Goal: Information Seeking & Learning: Learn about a topic

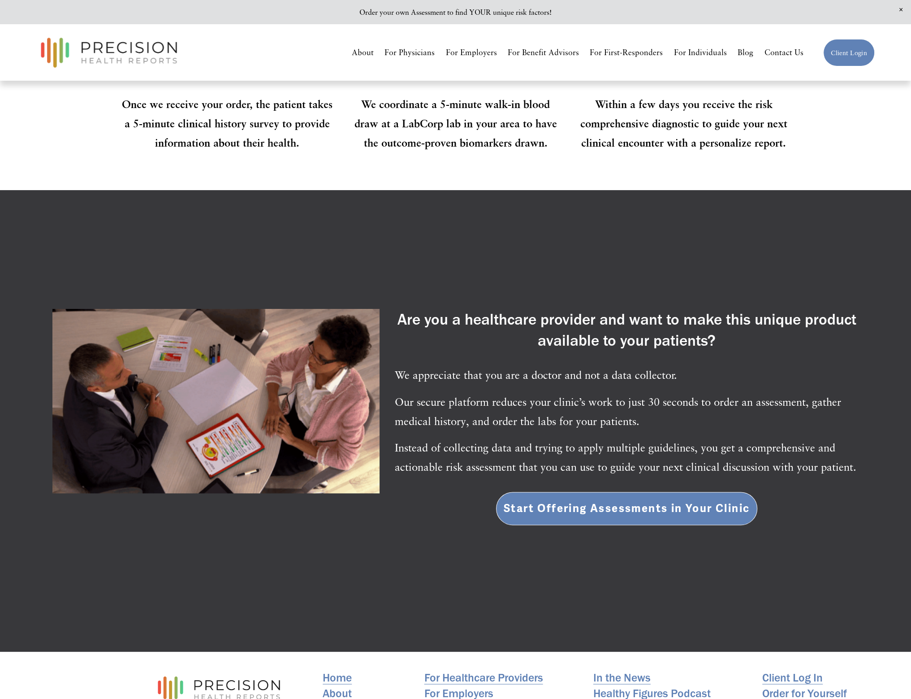
scroll to position [1756, 0]
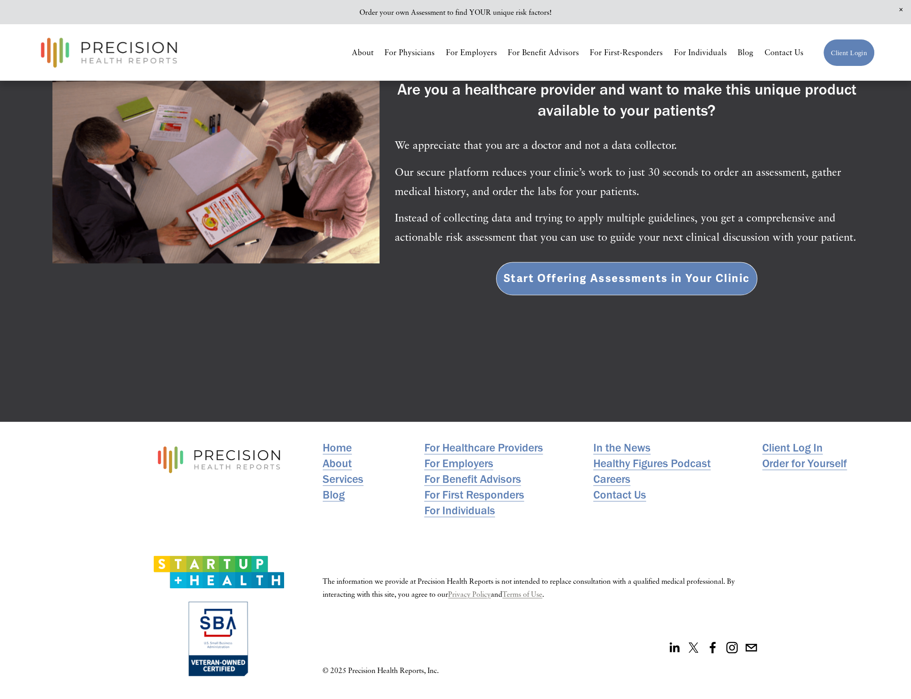
click at [342, 460] on link "About" at bounding box center [337, 463] width 29 height 16
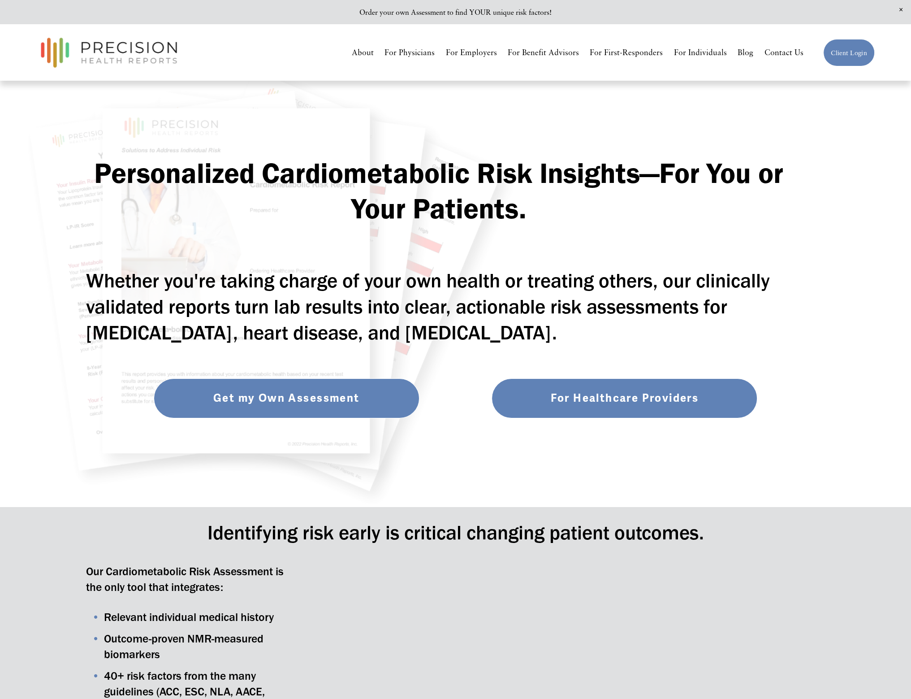
click at [346, 392] on link "Get my Own Assessment" at bounding box center [287, 397] width 266 height 39
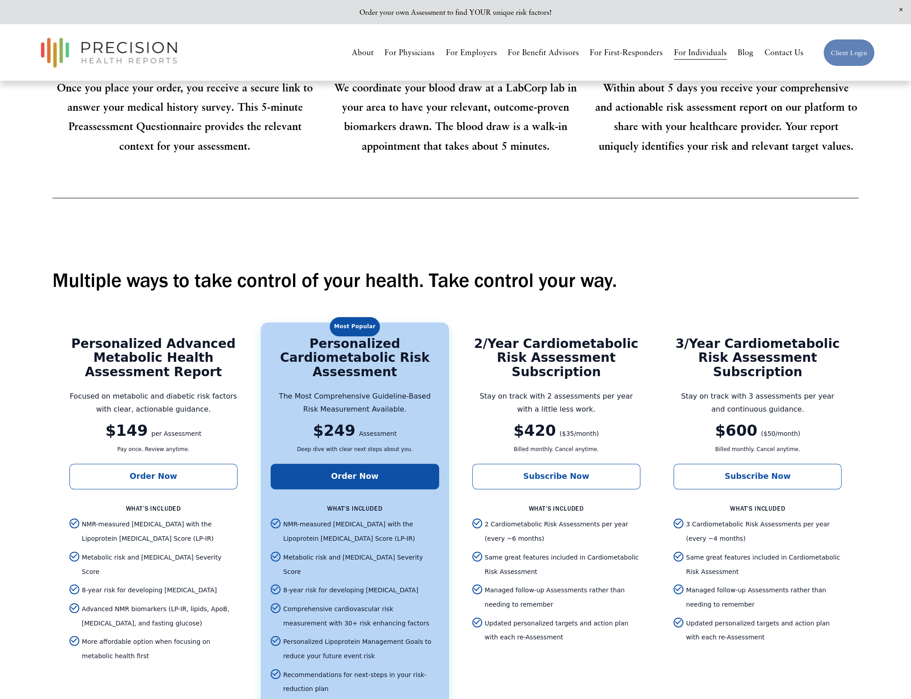
scroll to position [1390, 0]
